Goal: Information Seeking & Learning: Learn about a topic

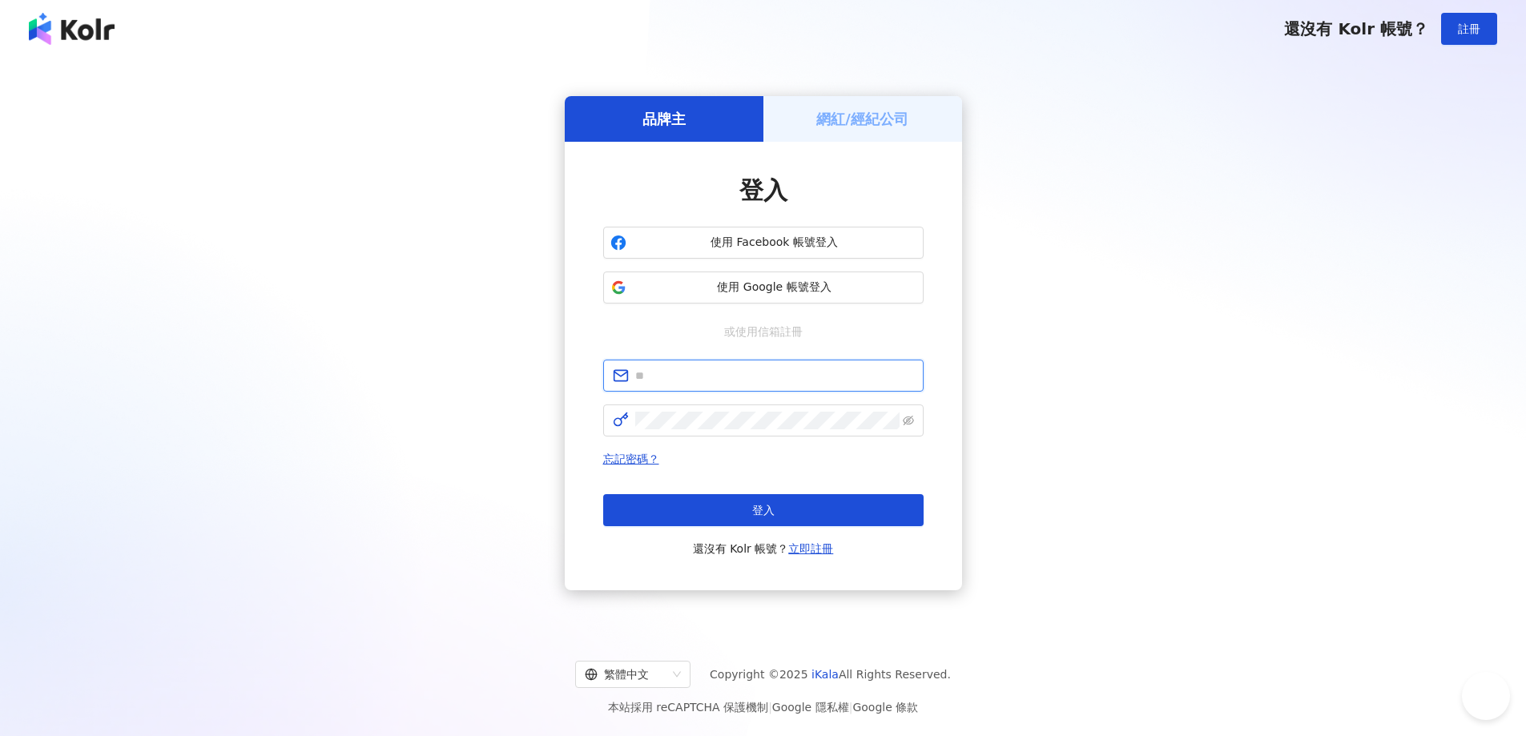
type input "**********"
click at [820, 493] on div "忘記密碼？ 登入 還沒有 Kolr 帳號？ 立即註冊" at bounding box center [763, 503] width 320 height 109
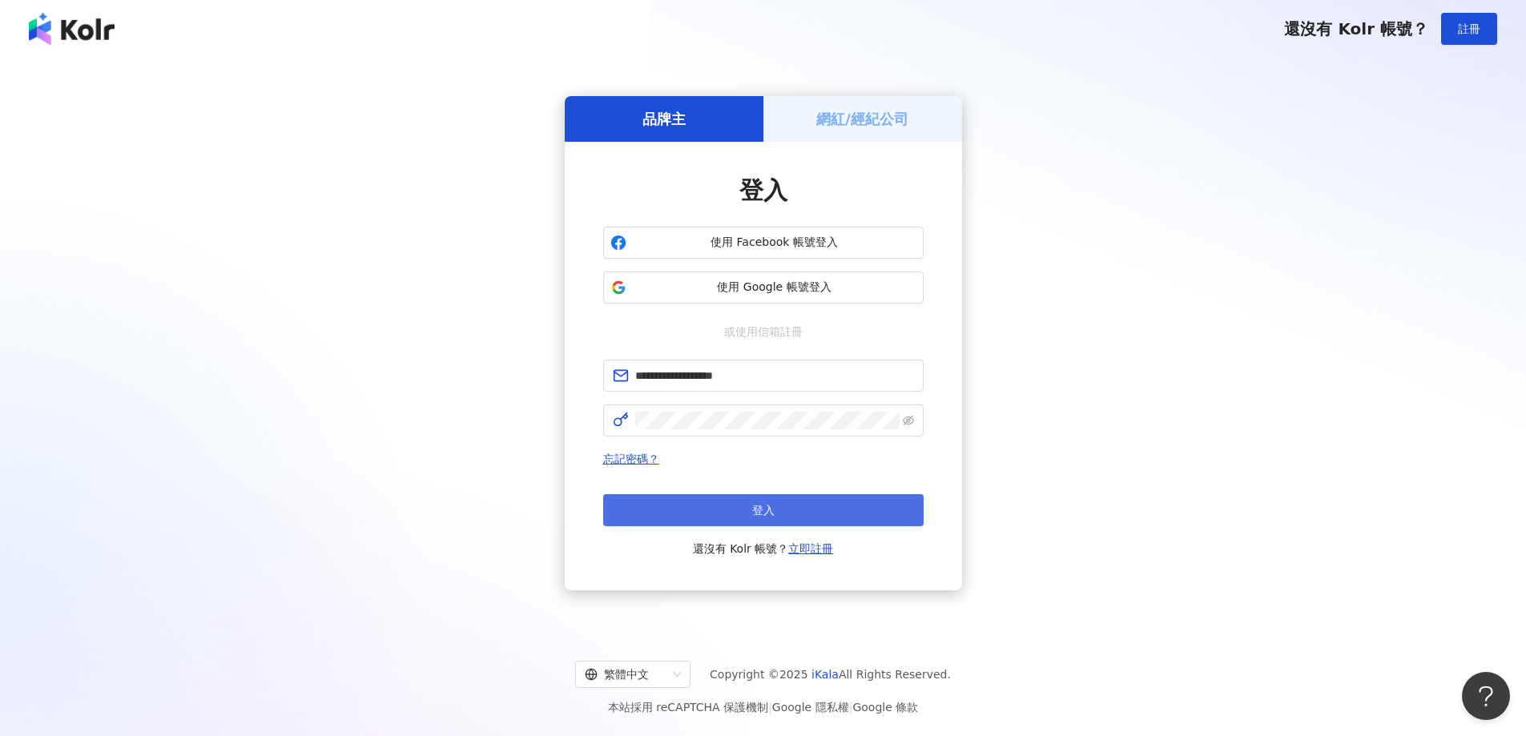
click at [819, 508] on button "登入" at bounding box center [763, 510] width 320 height 32
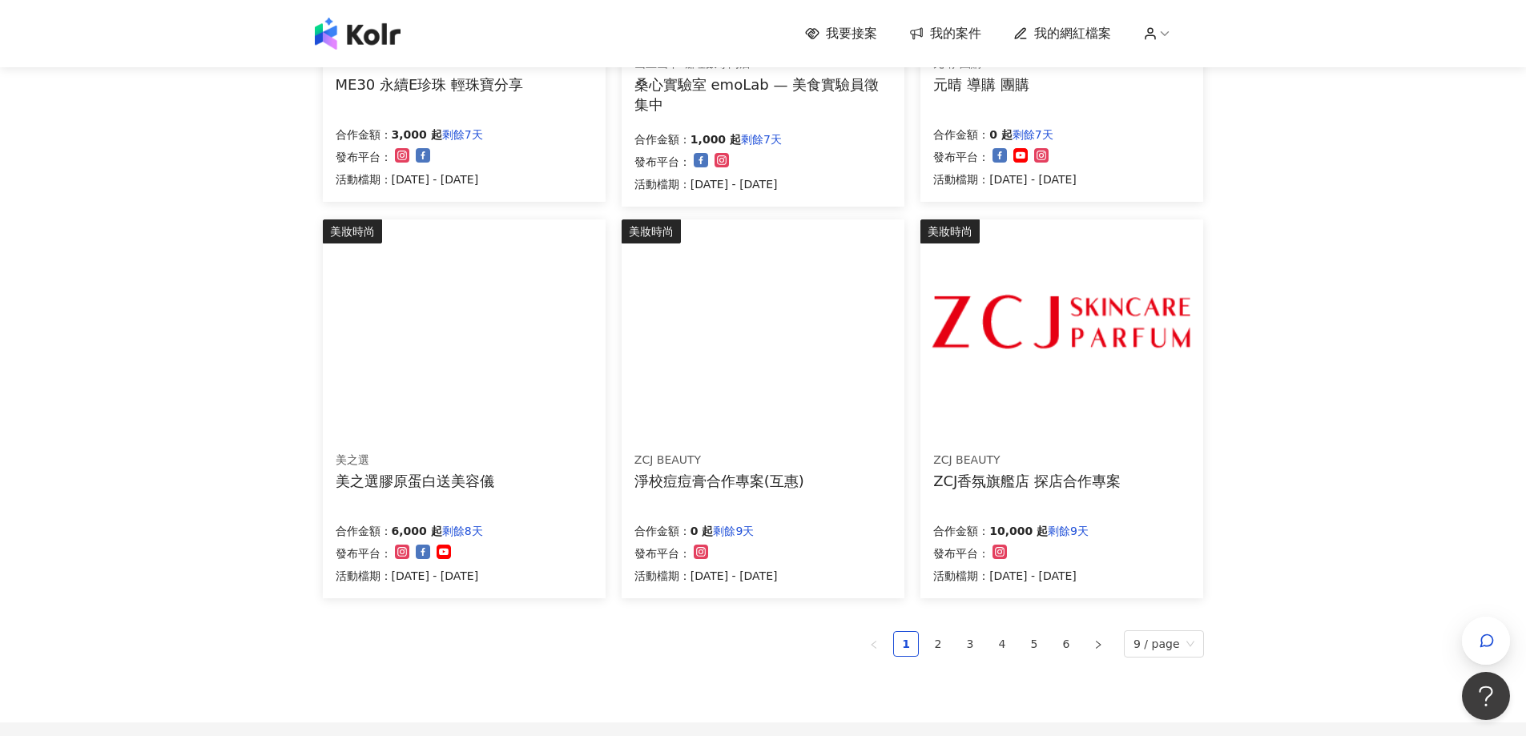
scroll to position [982, 0]
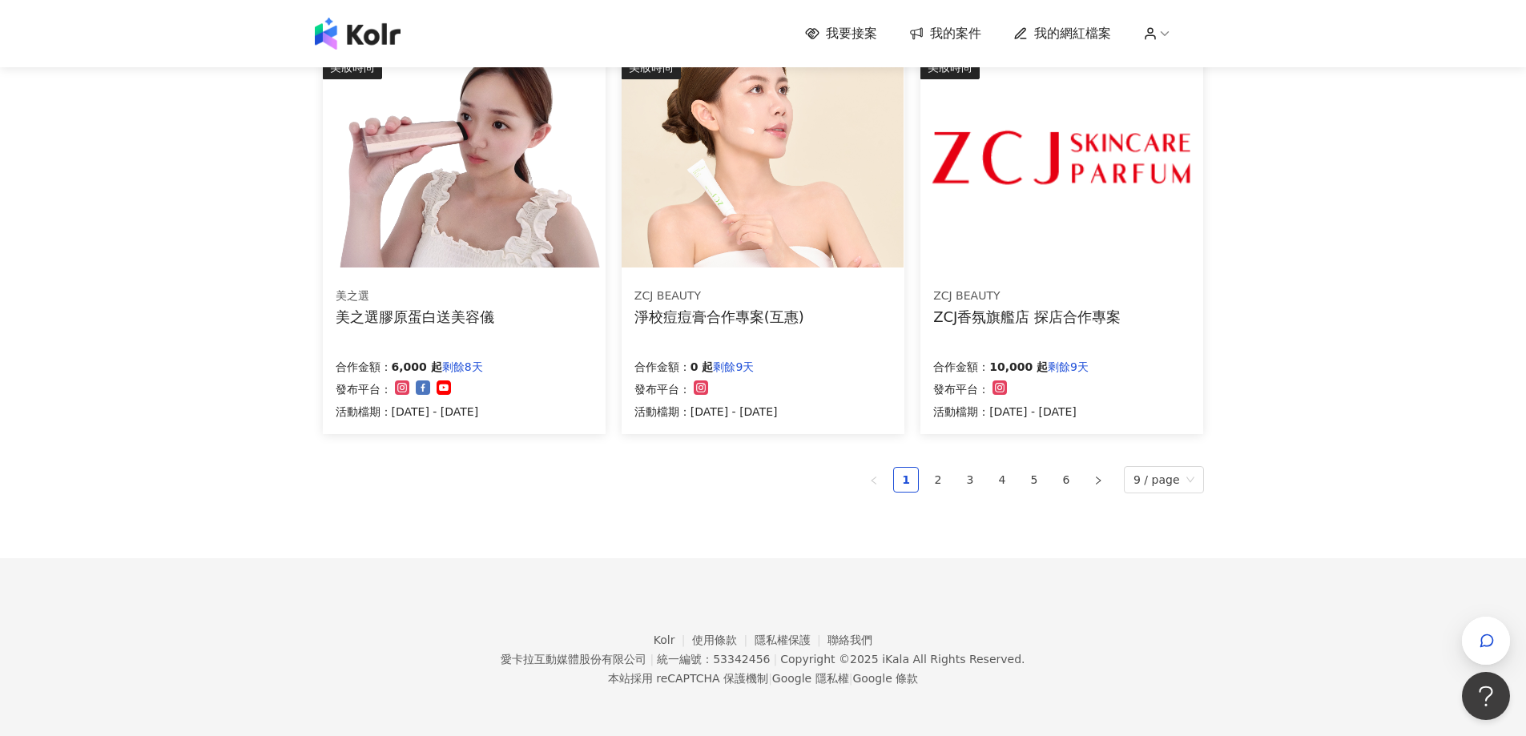
click at [943, 480] on link "2" at bounding box center [938, 480] width 24 height 24
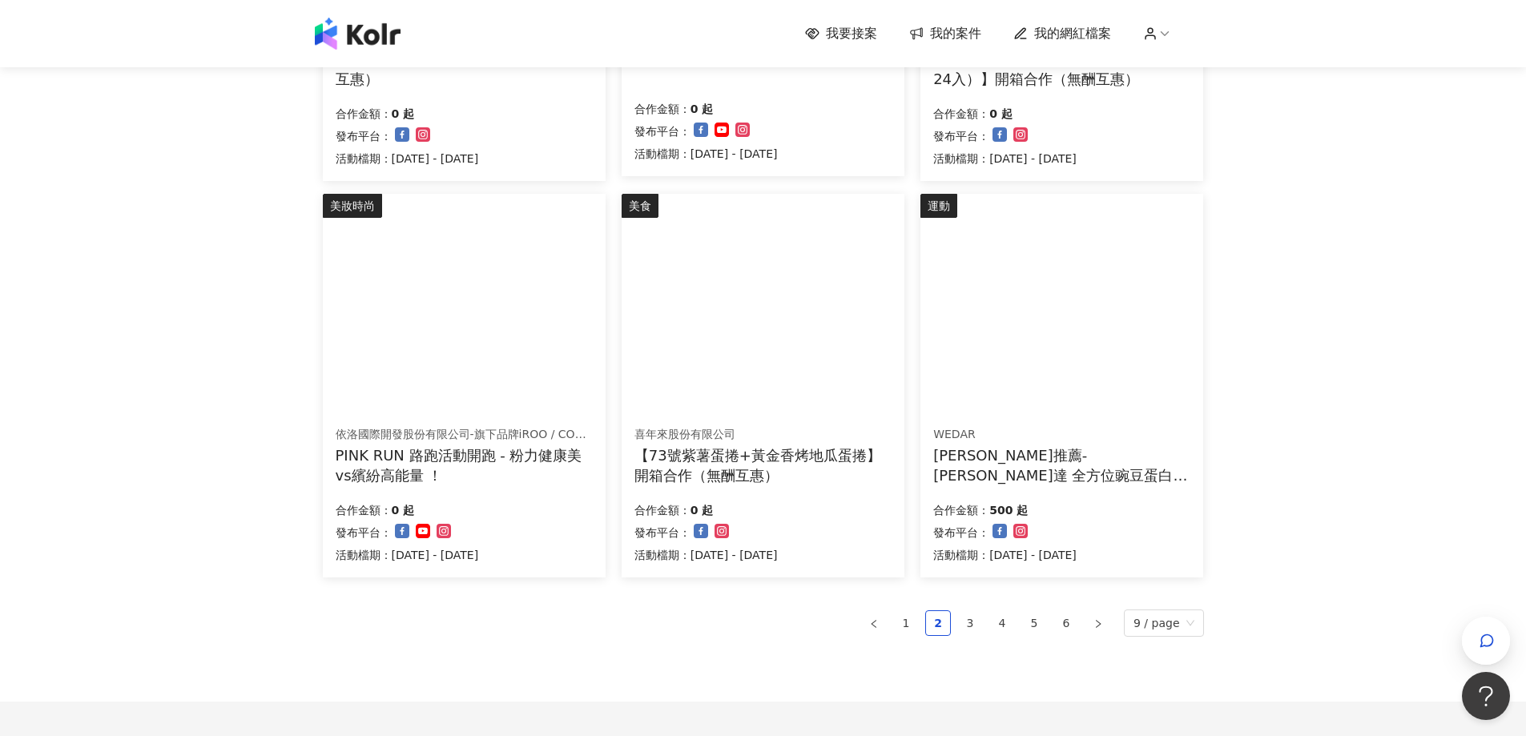
scroll to position [987, 0]
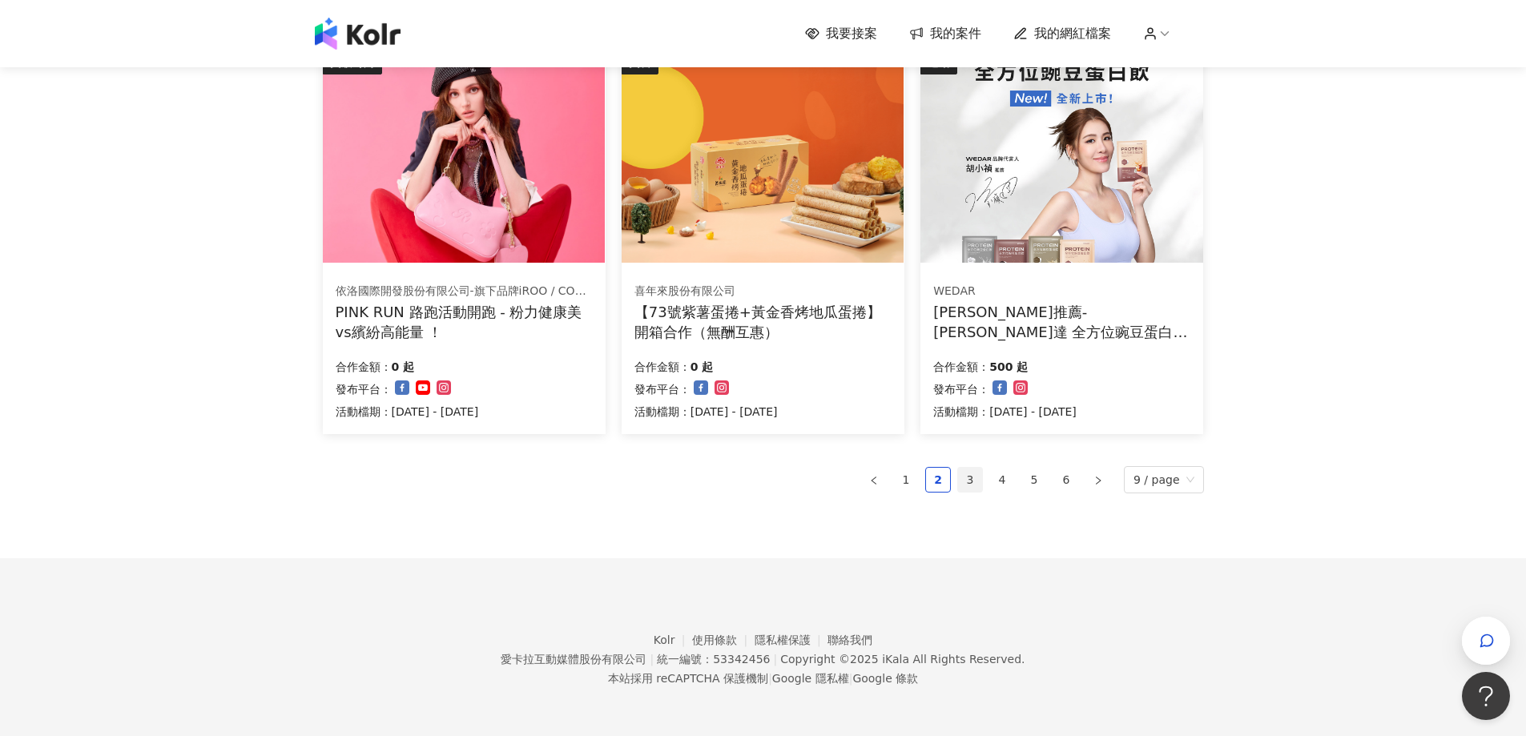
click at [981, 479] on link "3" at bounding box center [970, 480] width 24 height 24
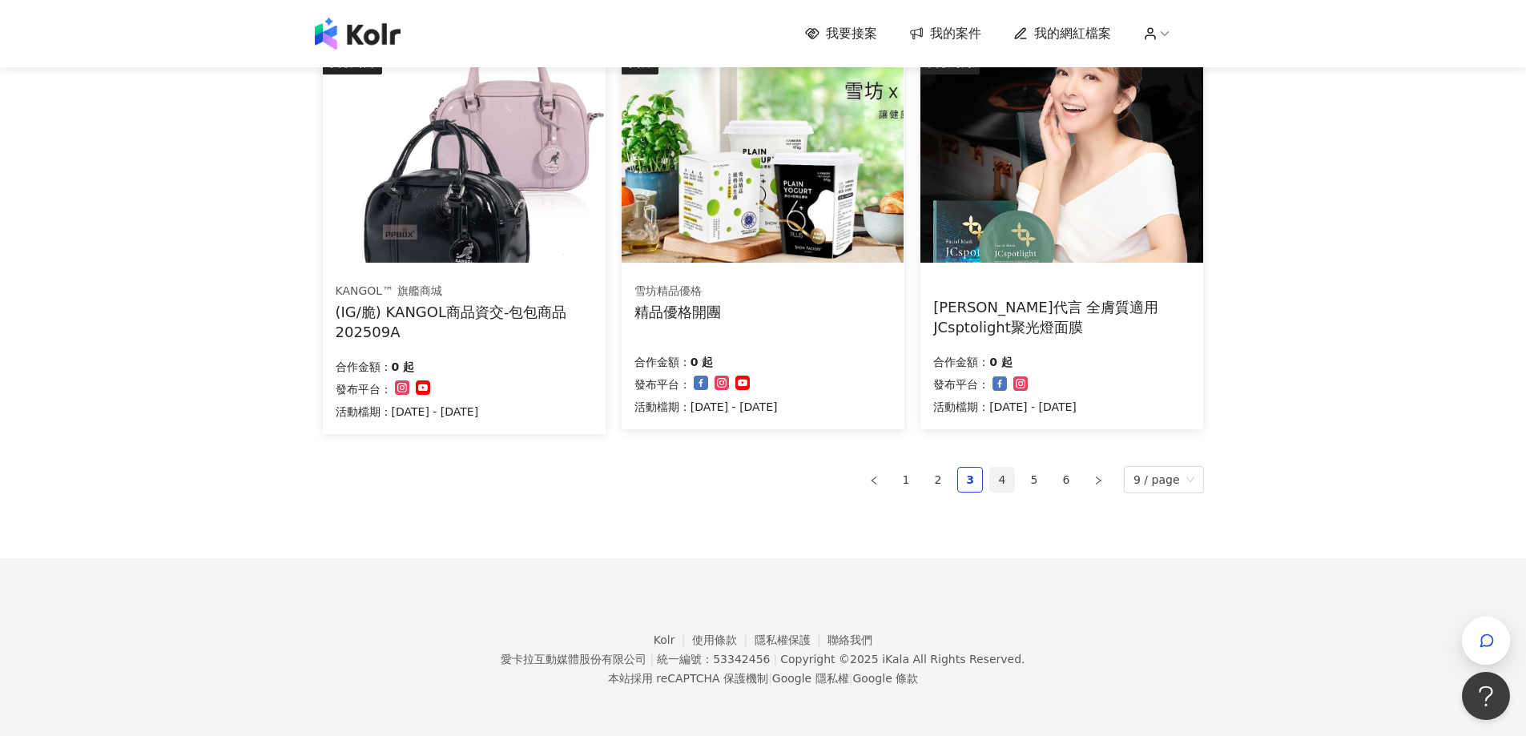
click at [1002, 479] on link "4" at bounding box center [1002, 480] width 24 height 24
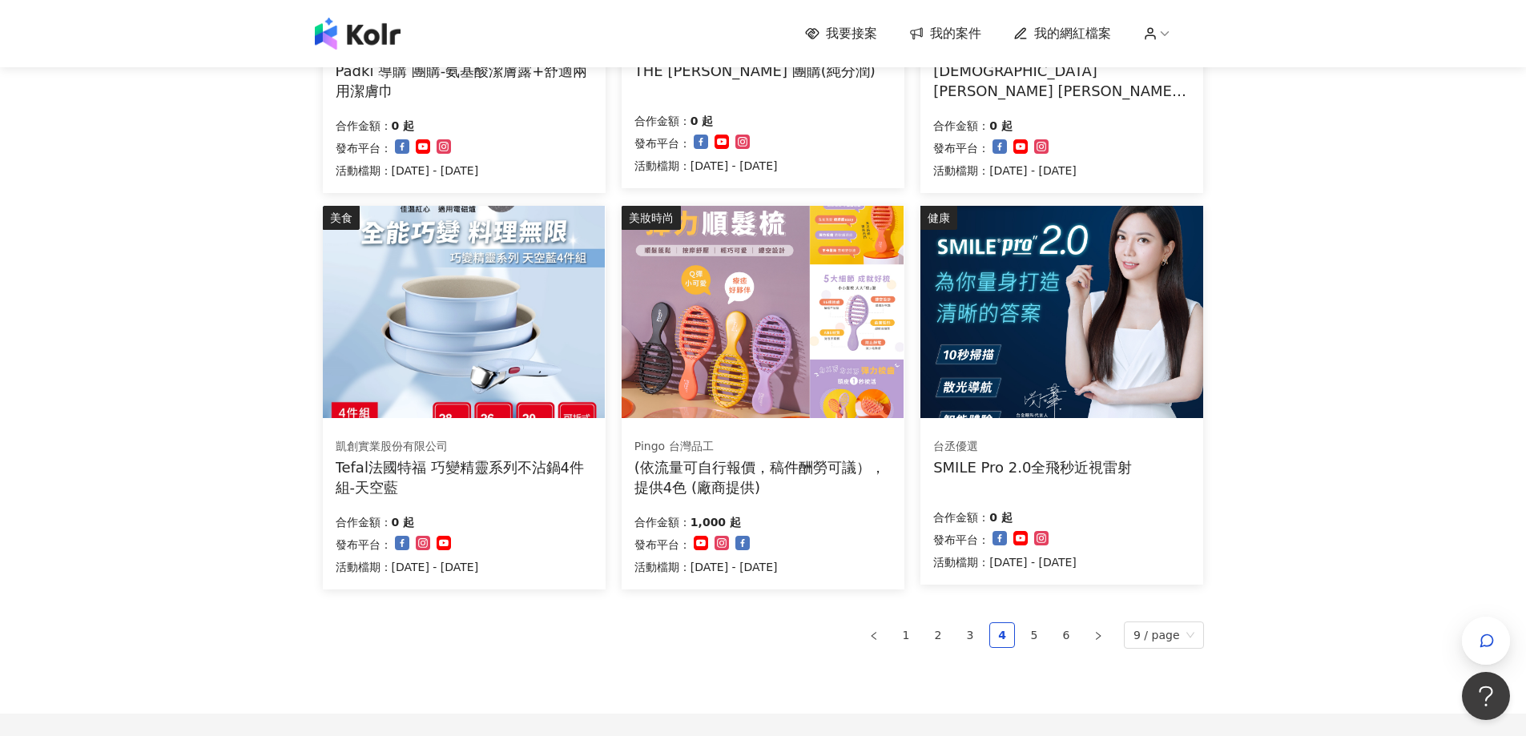
scroll to position [982, 0]
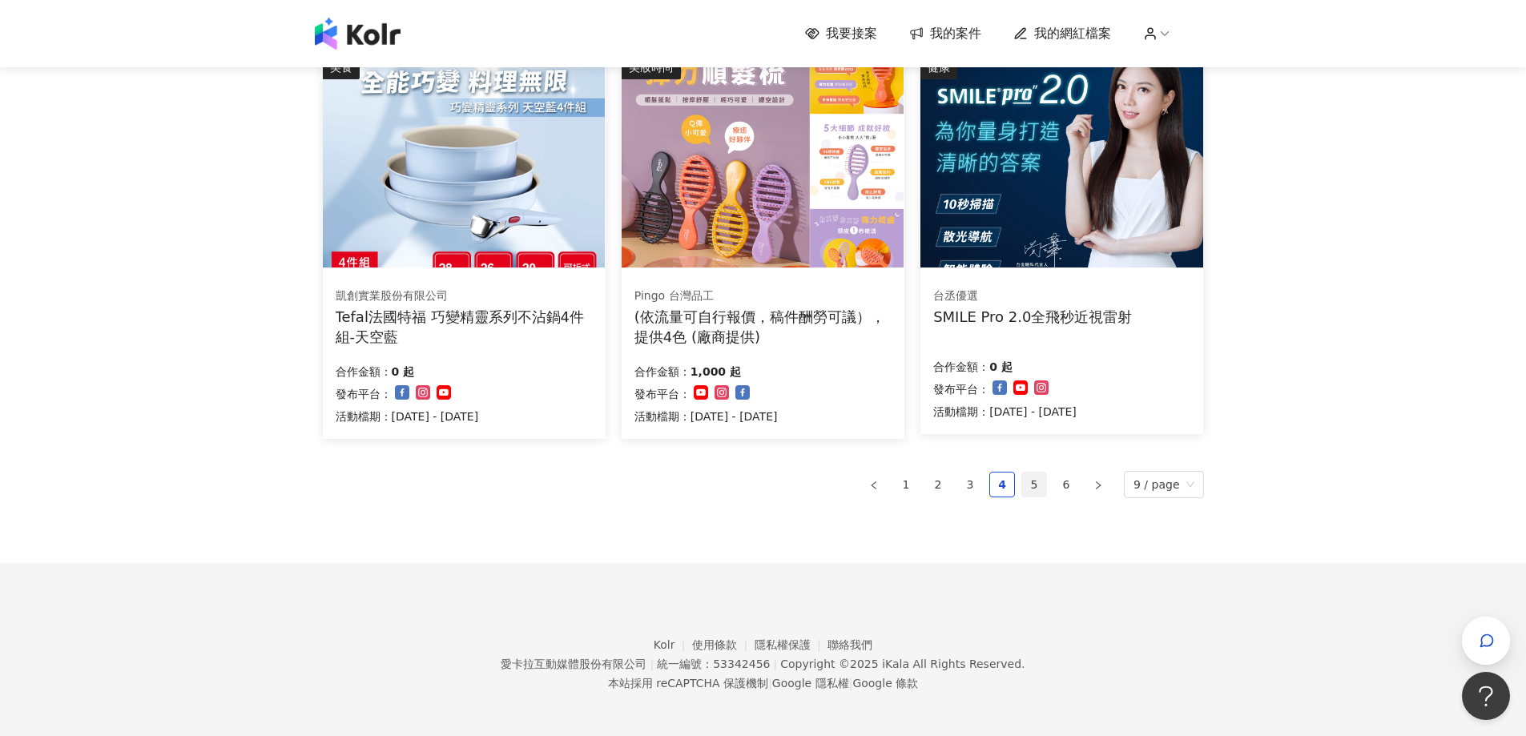
click at [1037, 490] on link "5" at bounding box center [1034, 485] width 24 height 24
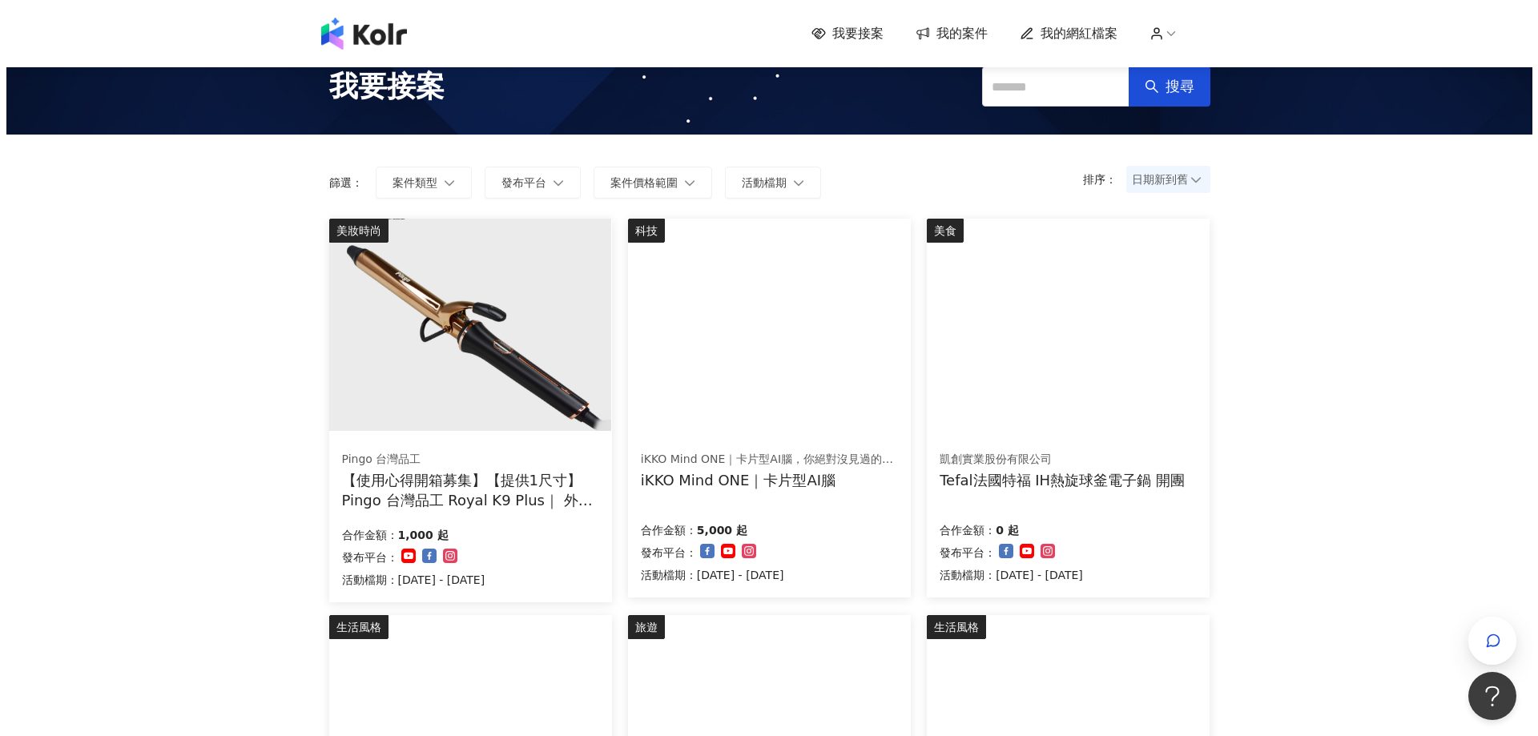
scroll to position [586, 0]
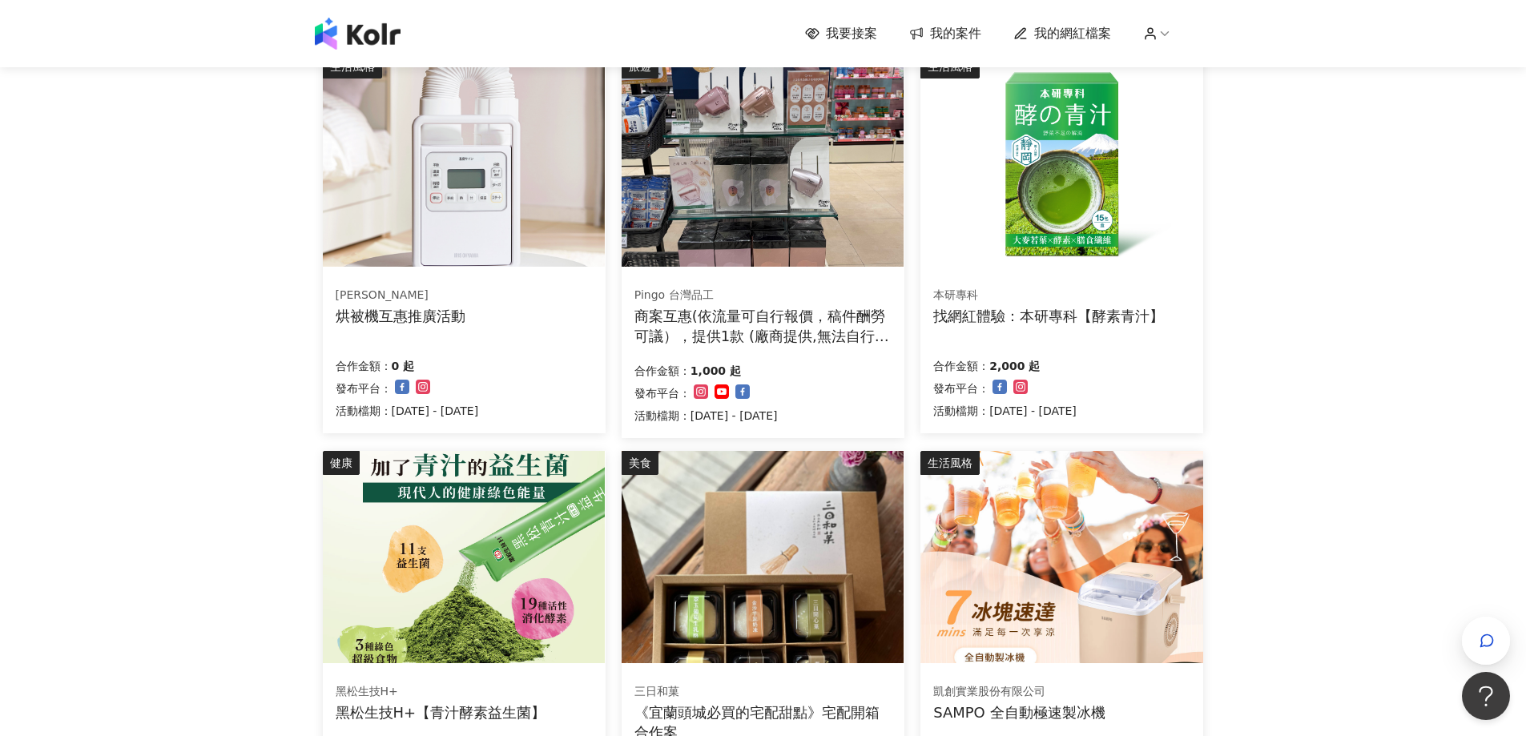
click at [1139, 536] on img at bounding box center [1062, 557] width 282 height 212
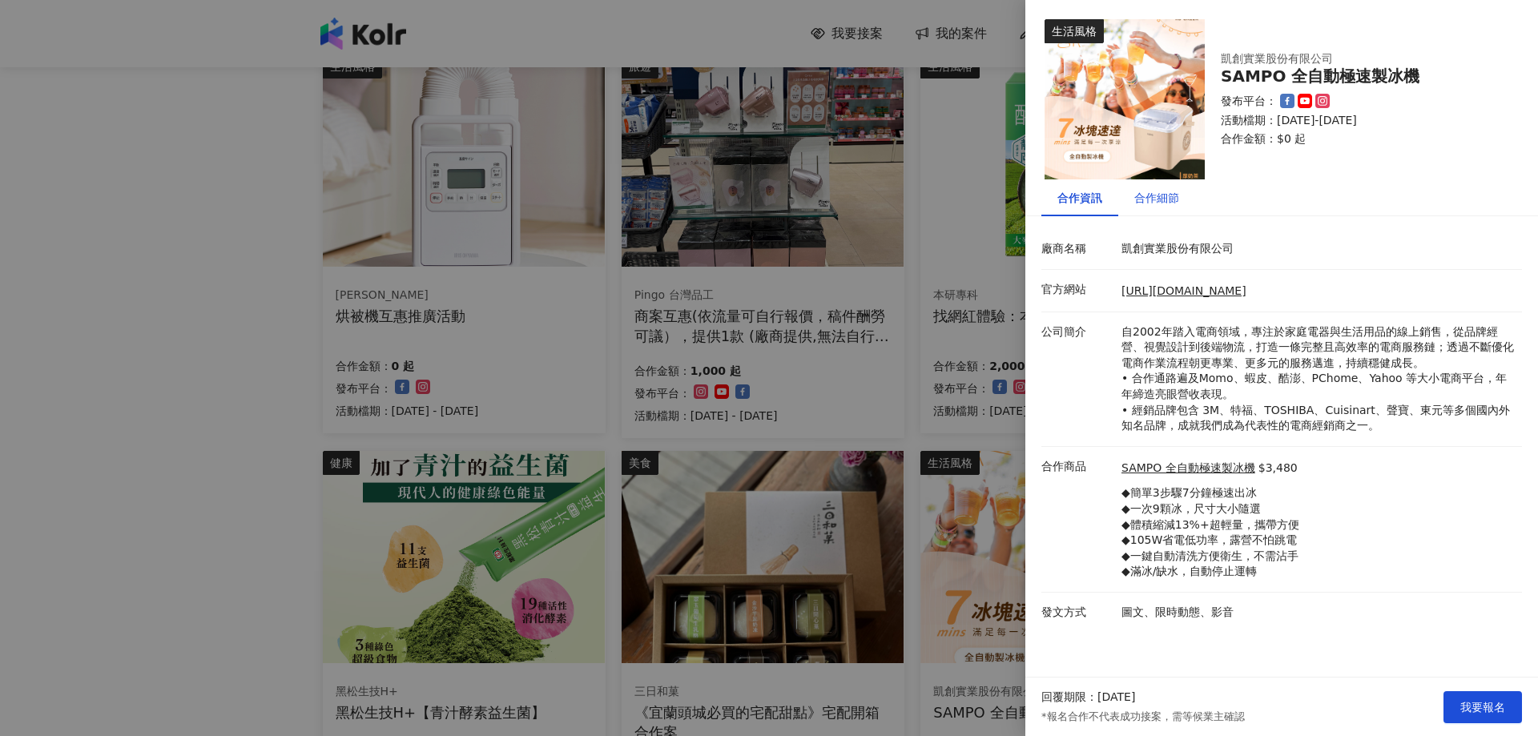
click at [1163, 202] on div "合作細節" at bounding box center [1157, 198] width 45 height 18
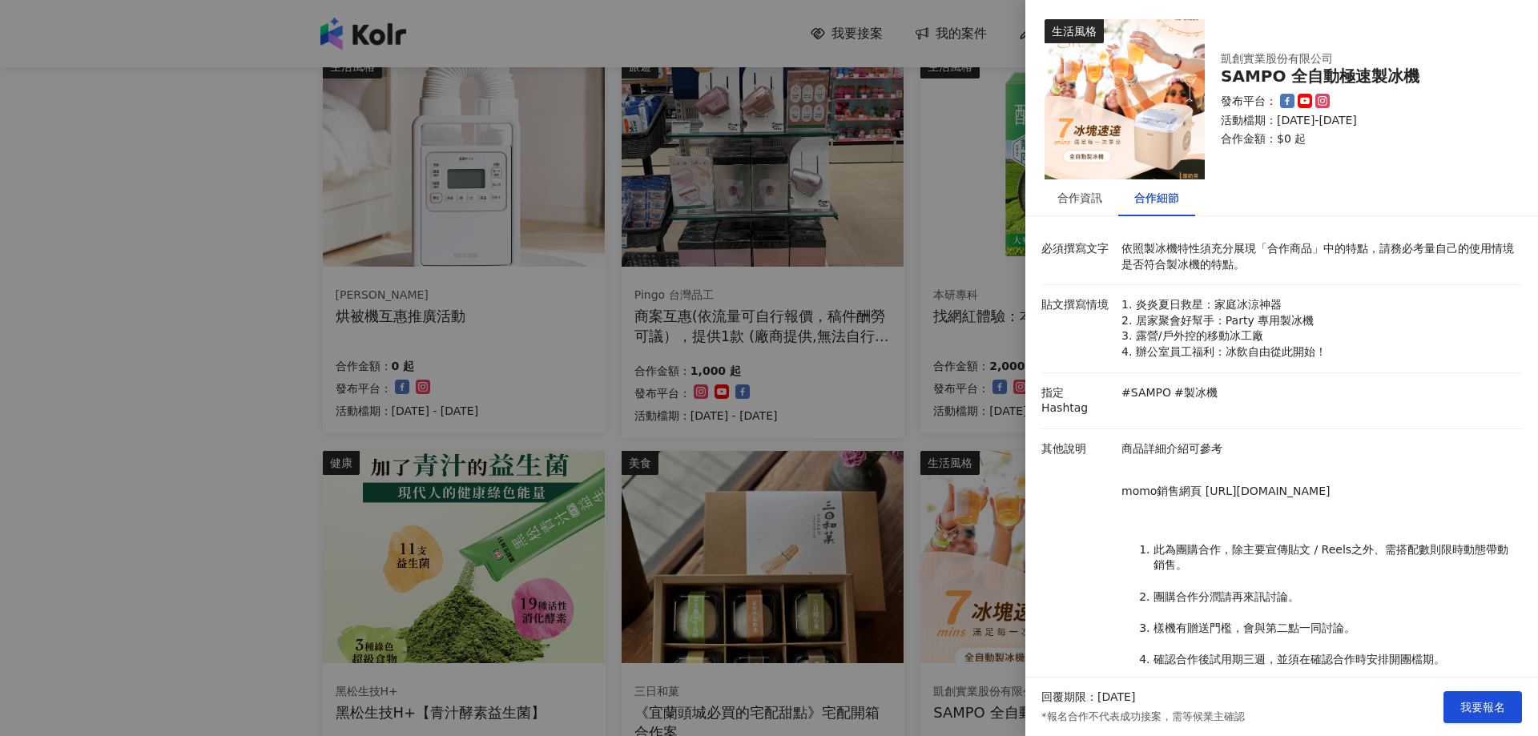
scroll to position [119, 0]
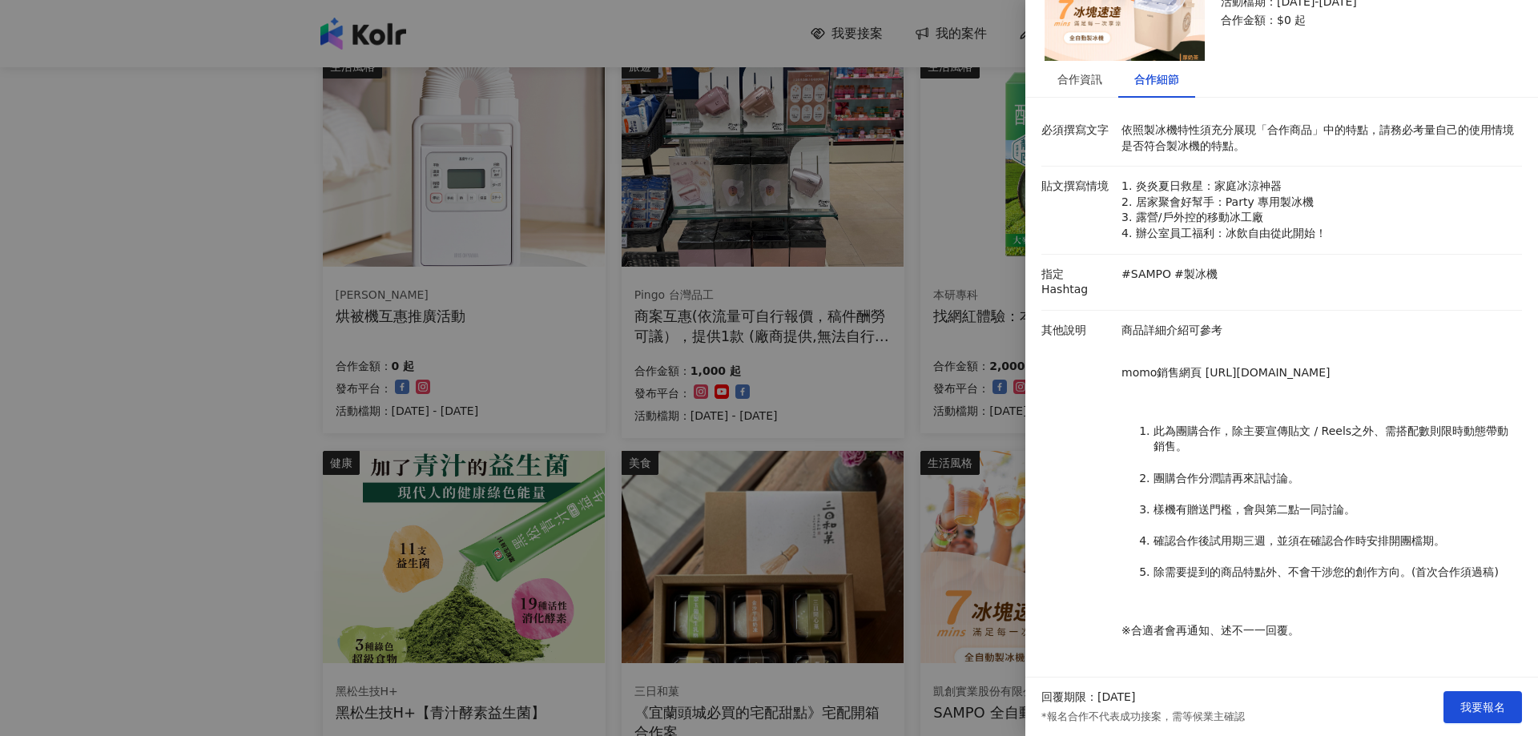
click at [244, 435] on div at bounding box center [769, 368] width 1538 height 736
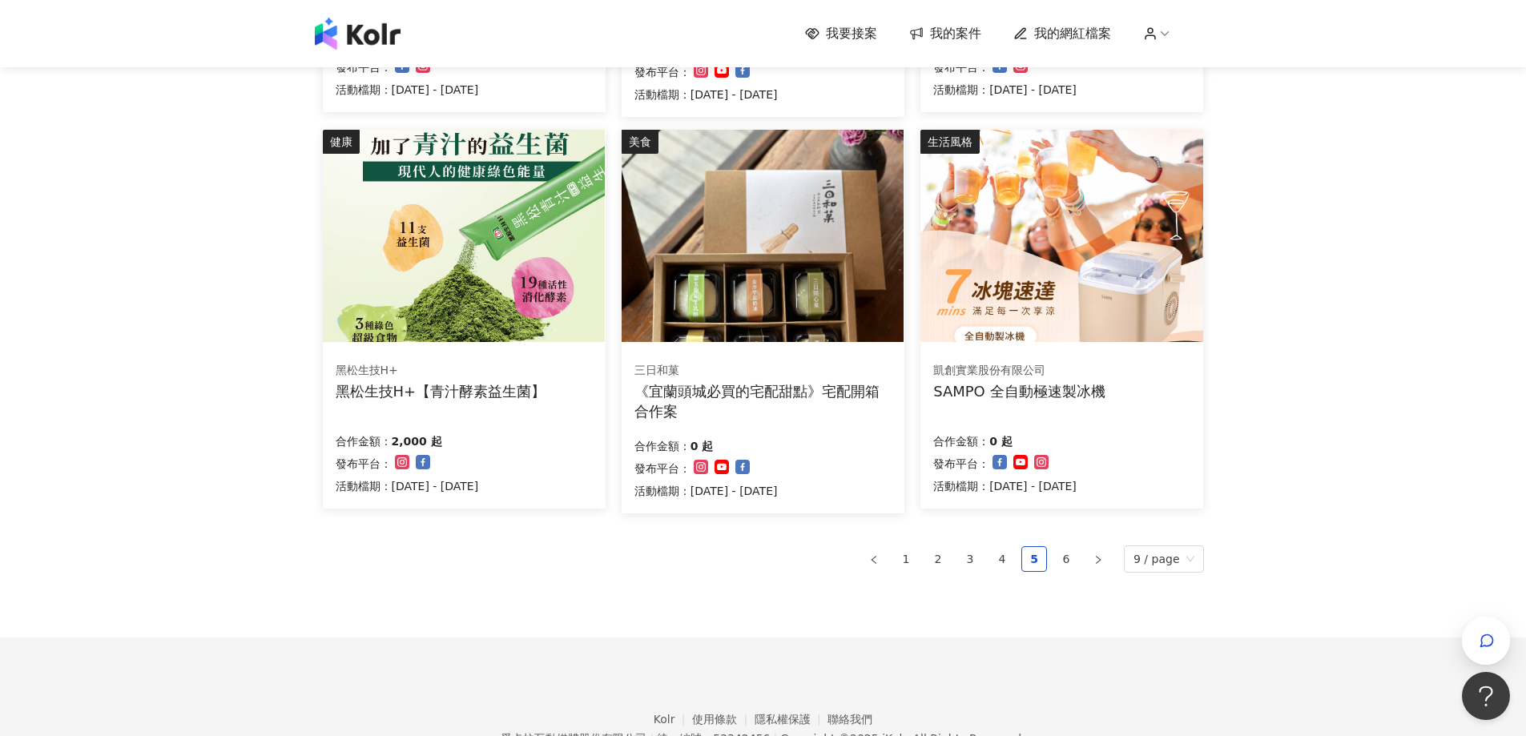
scroll to position [987, 0]
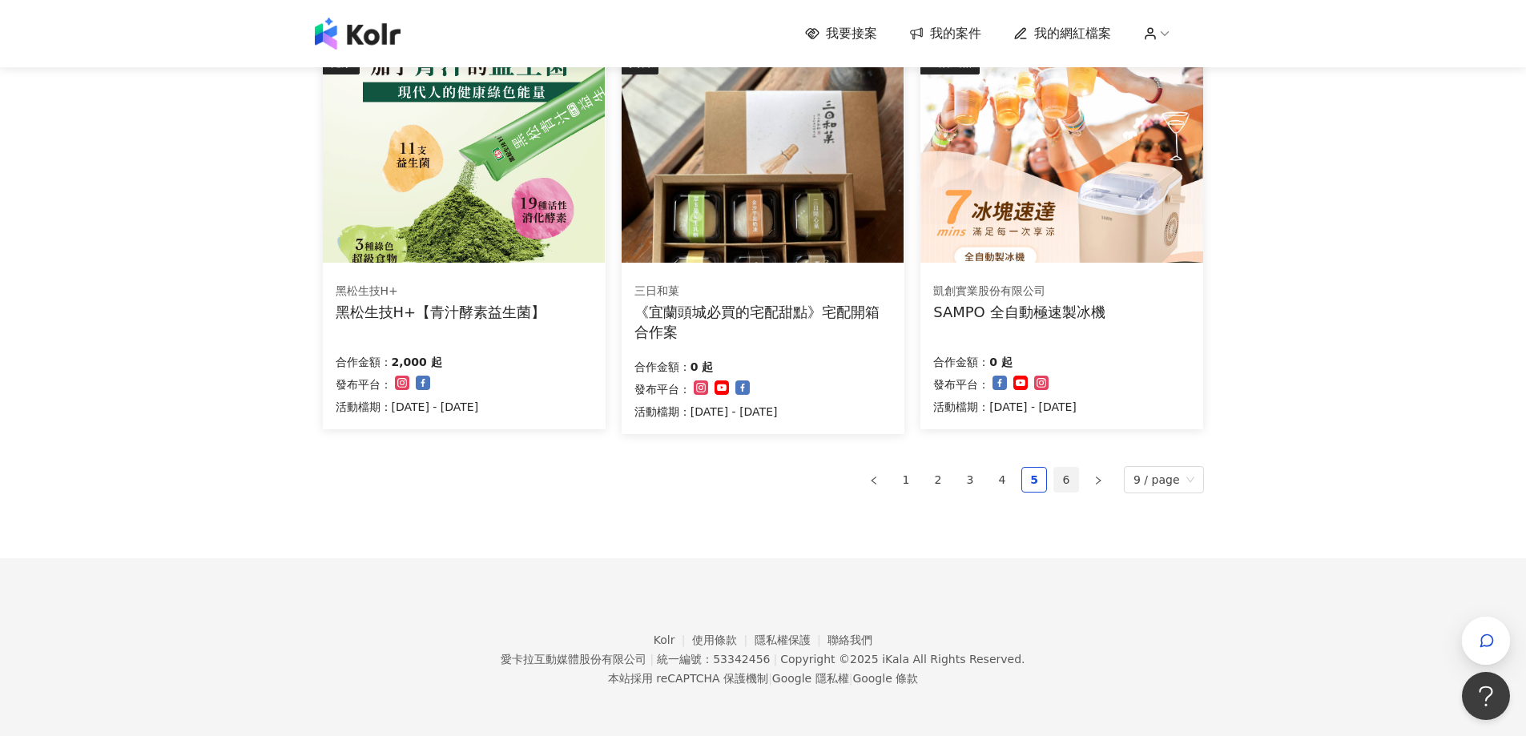
click at [1078, 487] on link "6" at bounding box center [1066, 480] width 24 height 24
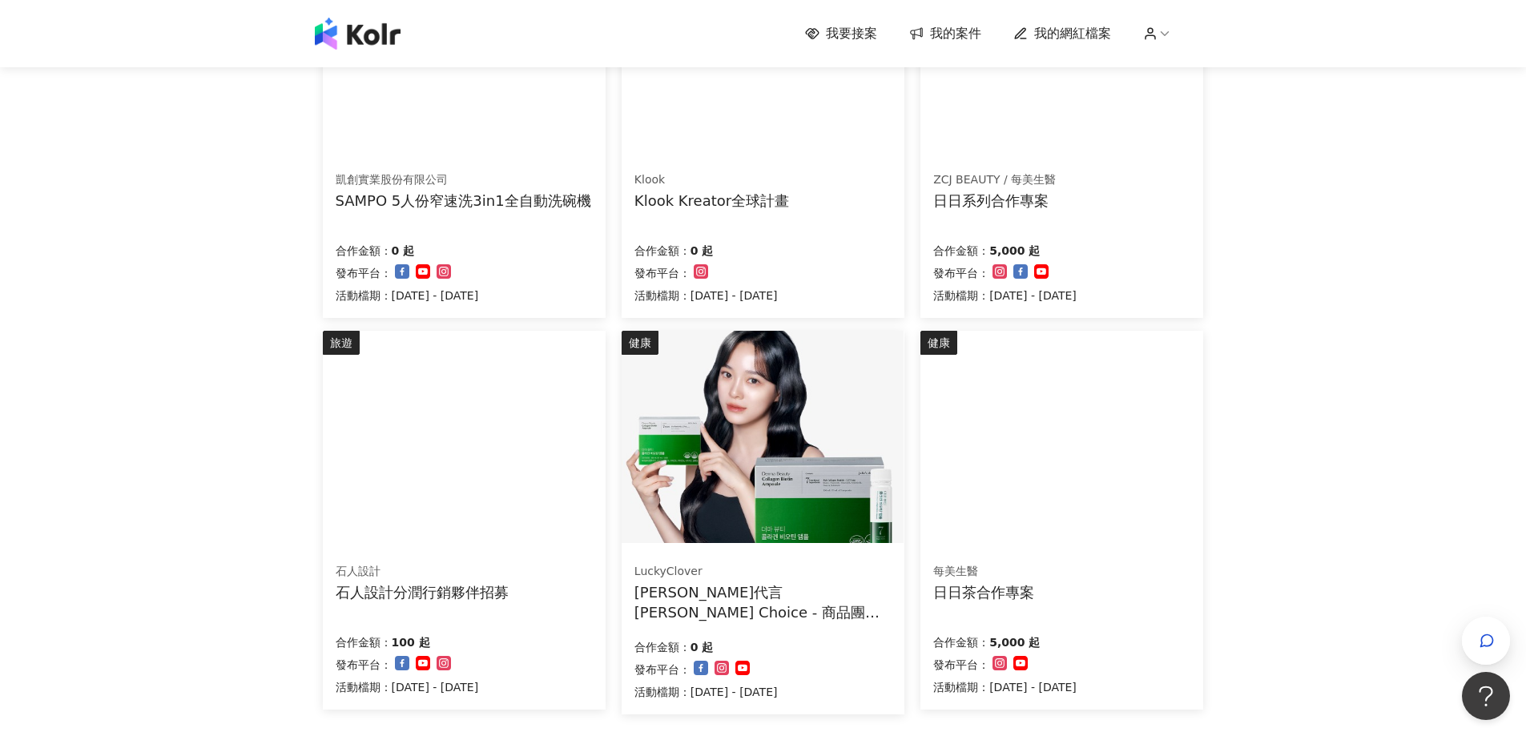
scroll to position [586, 0]
